Goal: Task Accomplishment & Management: Manage account settings

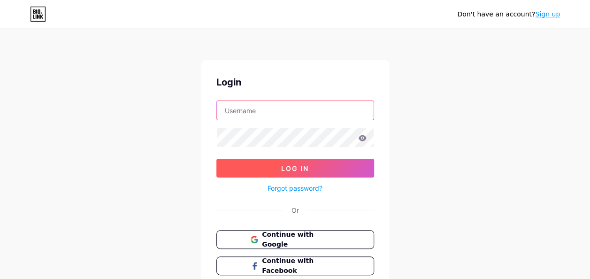
type input "[EMAIL_ADDRESS][DOMAIN_NAME]"
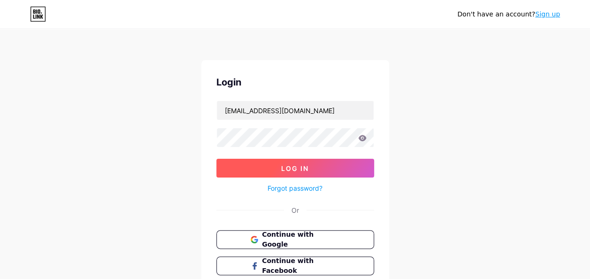
click at [234, 168] on button "Log In" at bounding box center [295, 168] width 158 height 19
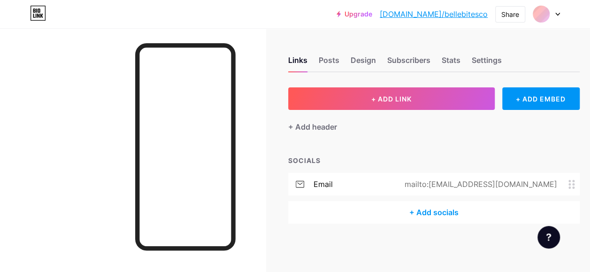
click at [322, 54] on div "Links Posts Design Subscribers Stats Settings" at bounding box center [433, 55] width 291 height 33
click at [330, 58] on div "Posts" at bounding box center [329, 62] width 21 height 17
click at [294, 61] on div "Links" at bounding box center [297, 62] width 19 height 17
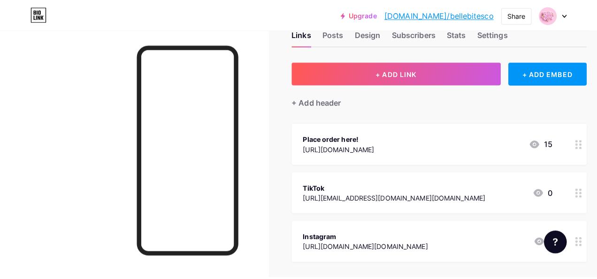
scroll to position [28, 0]
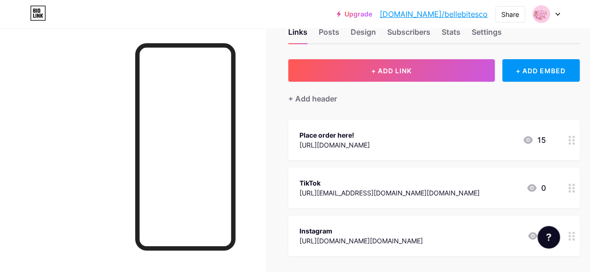
click at [572, 140] on icon at bounding box center [571, 140] width 7 height 9
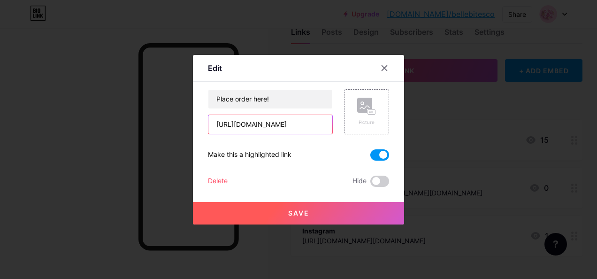
click at [212, 123] on input "[URL][DOMAIN_NAME]" at bounding box center [270, 124] width 124 height 19
drag, startPoint x: 211, startPoint y: 126, endPoint x: 382, endPoint y: 124, distance: 170.8
click at [382, 124] on div "Place order here! [URL][DOMAIN_NAME] Picture" at bounding box center [298, 111] width 181 height 45
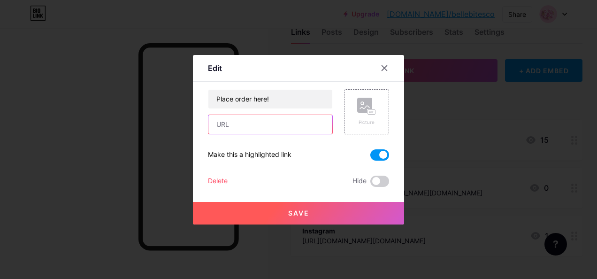
paste input "[URL][DOMAIN_NAME]"
type input "[URL][DOMAIN_NAME]"
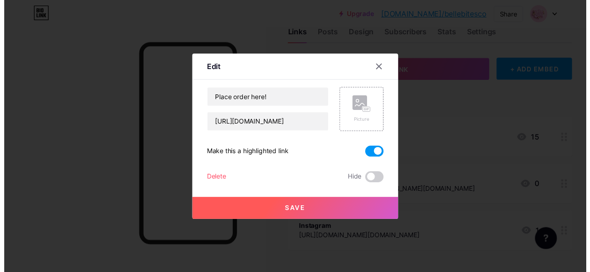
scroll to position [0, 0]
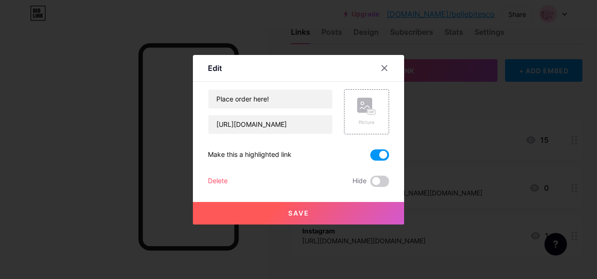
click at [308, 215] on span "Save" at bounding box center [298, 213] width 21 height 8
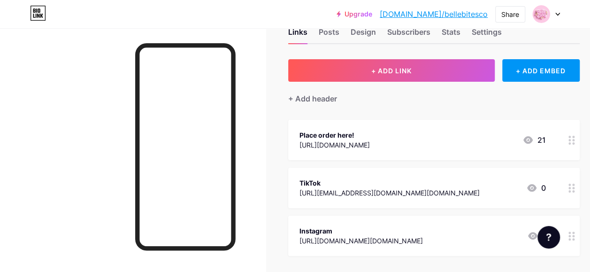
scroll to position [0, 5]
